Goal: Transaction & Acquisition: Purchase product/service

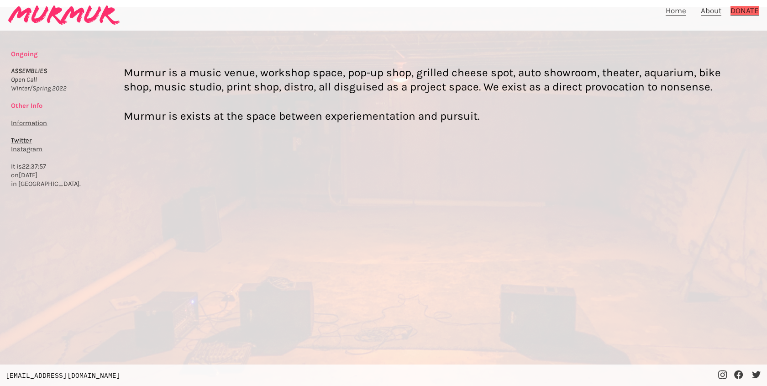
click at [210, 96] on div "Murmur is a music venue, workshop space, pop-up shop, grilled cheese spot, auto…" at bounding box center [432, 109] width 616 height 87
click at [712, 8] on link "About" at bounding box center [711, 11] width 21 height 10
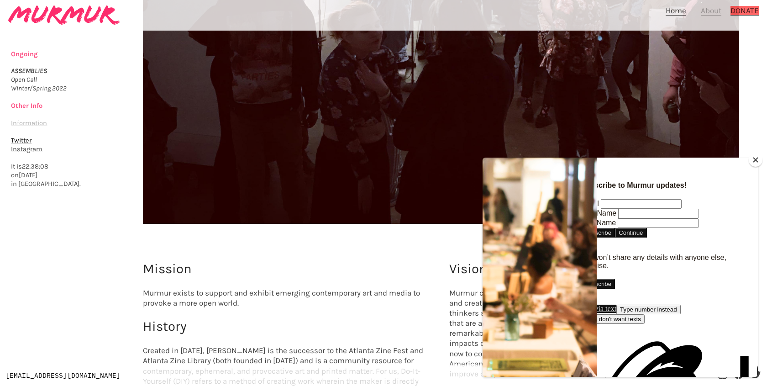
scroll to position [547, 0]
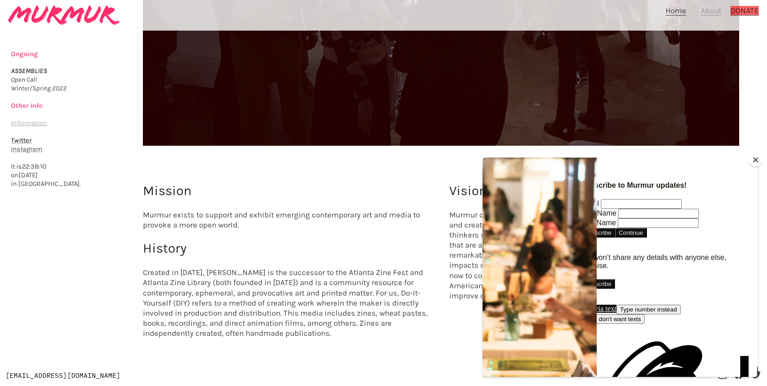
click at [754, 158] on button "Close" at bounding box center [756, 160] width 14 height 14
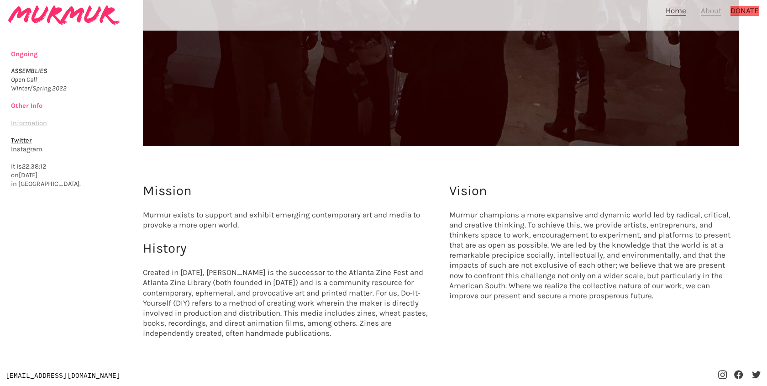
scroll to position [106, 0]
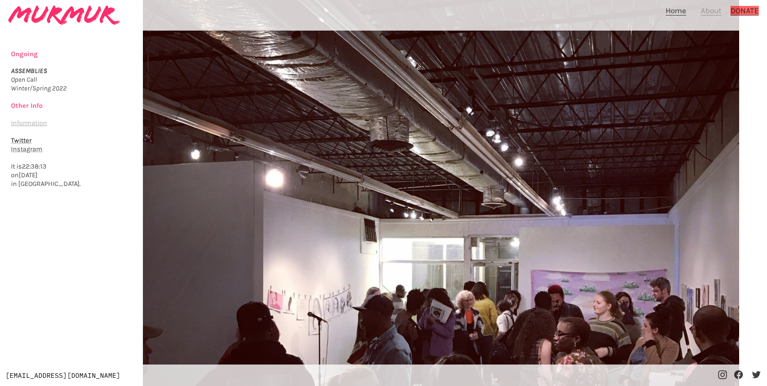
click at [676, 8] on link "Home" at bounding box center [676, 11] width 21 height 10
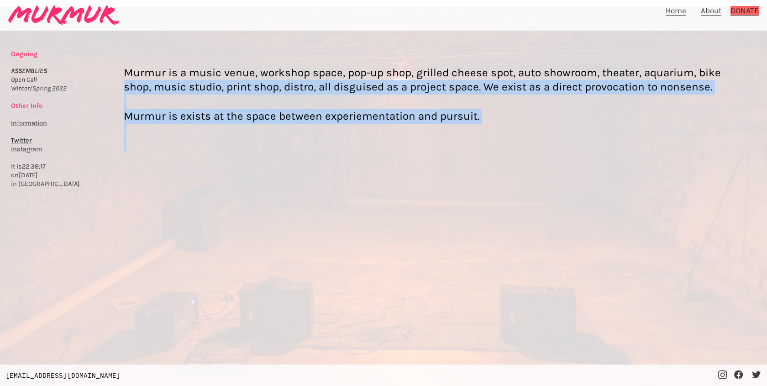
drag, startPoint x: 16, startPoint y: 69, endPoint x: 84, endPoint y: 85, distance: 69.8
click at [84, 85] on div "Murmur is a music venue, workshop space, pop-up shop, grilled cheese spot, auto…" at bounding box center [383, 215] width 767 height 417
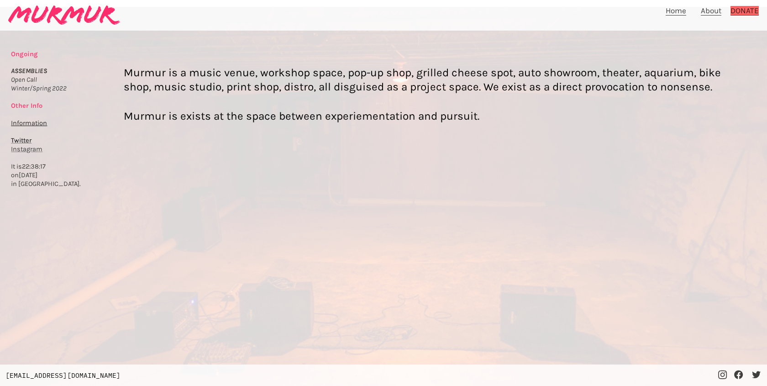
click at [63, 86] on div at bounding box center [383, 200] width 767 height 386
click at [28, 121] on span "Information" at bounding box center [29, 123] width 36 height 8
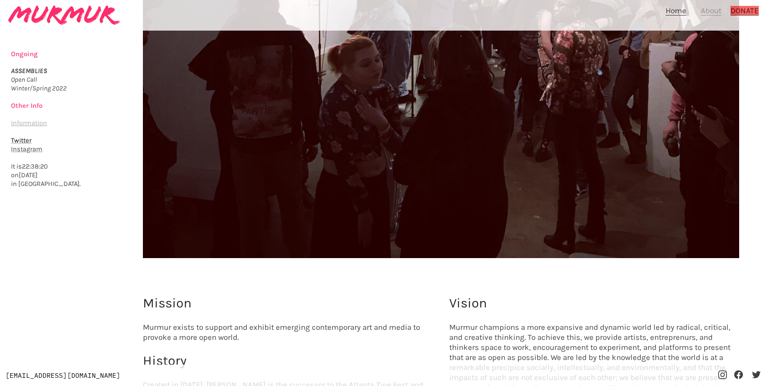
scroll to position [547, 0]
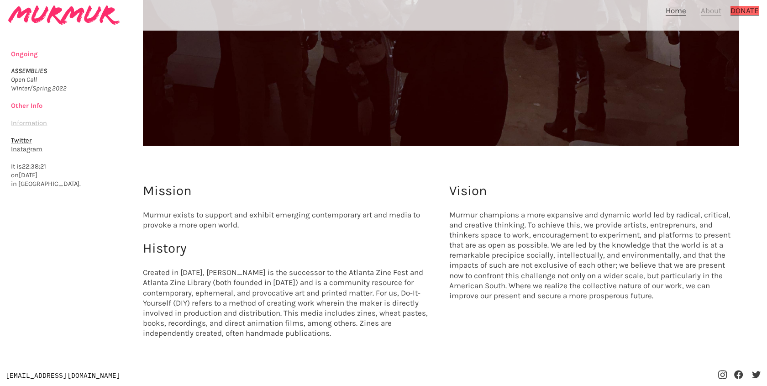
click at [743, 11] on link "DONATE" at bounding box center [745, 11] width 28 height 10
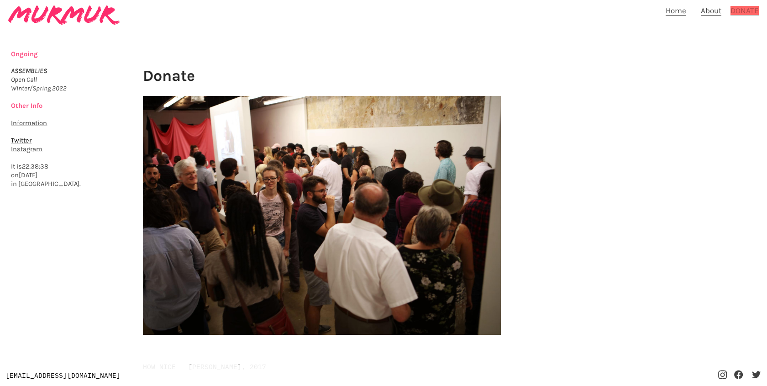
click at [78, 26] on div at bounding box center [194, 18] width 377 height 29
click at [77, 16] on img at bounding box center [64, 14] width 112 height 19
